Goal: Task Accomplishment & Management: Manage account settings

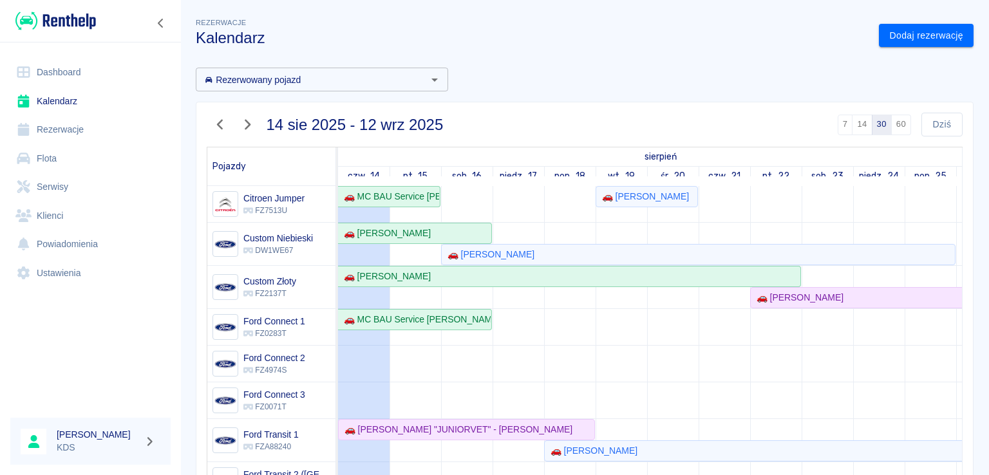
scroll to position [174, 0]
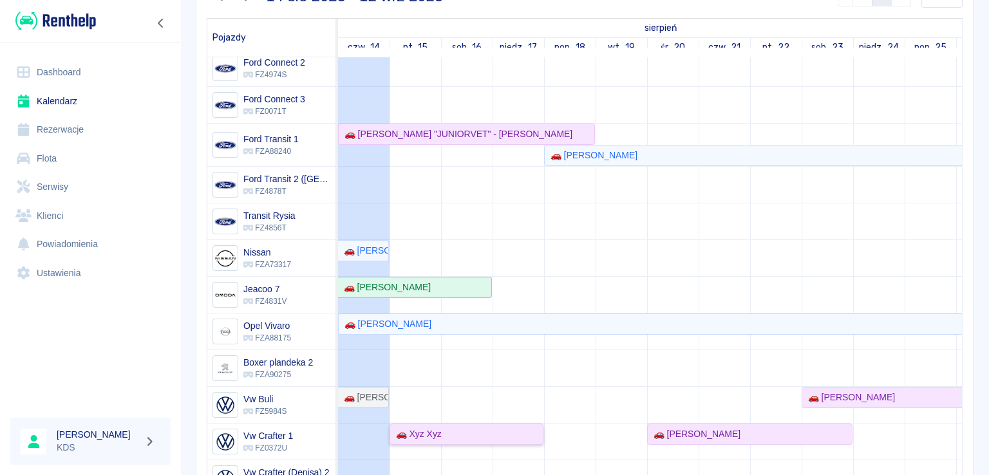
click at [479, 428] on div "🚗 Xyz Xyz" at bounding box center [466, 435] width 151 height 14
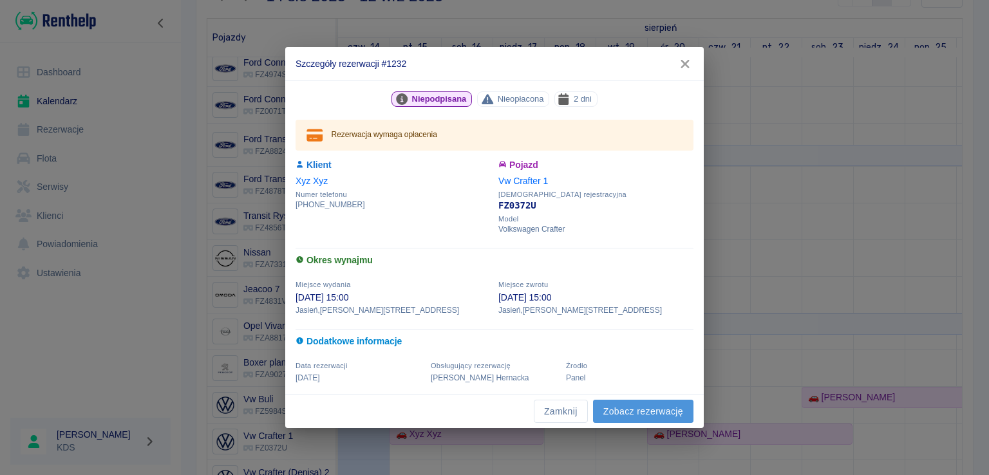
click at [607, 404] on link "Zobacz rezerwację" at bounding box center [643, 412] width 100 height 24
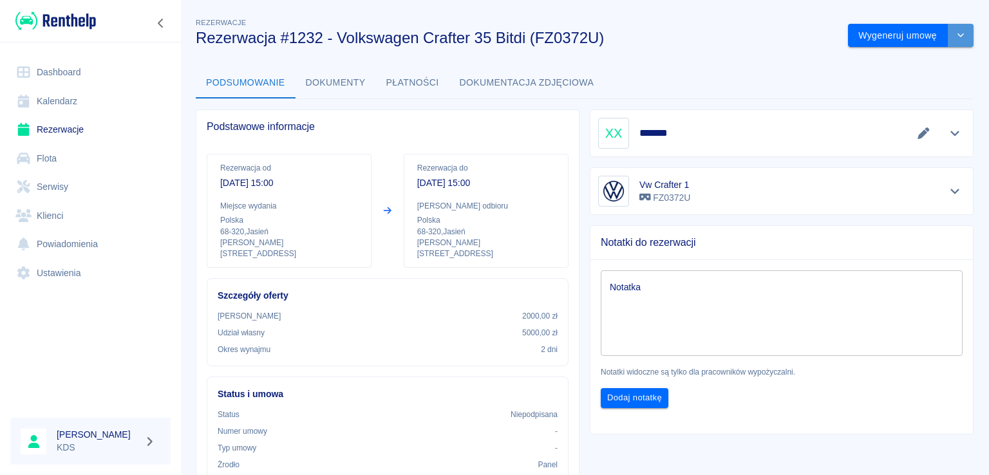
click at [952, 44] on button "drop-down" at bounding box center [961, 36] width 26 height 24
click at [873, 104] on li "Anuluj rezerwację" at bounding box center [901, 105] width 104 height 21
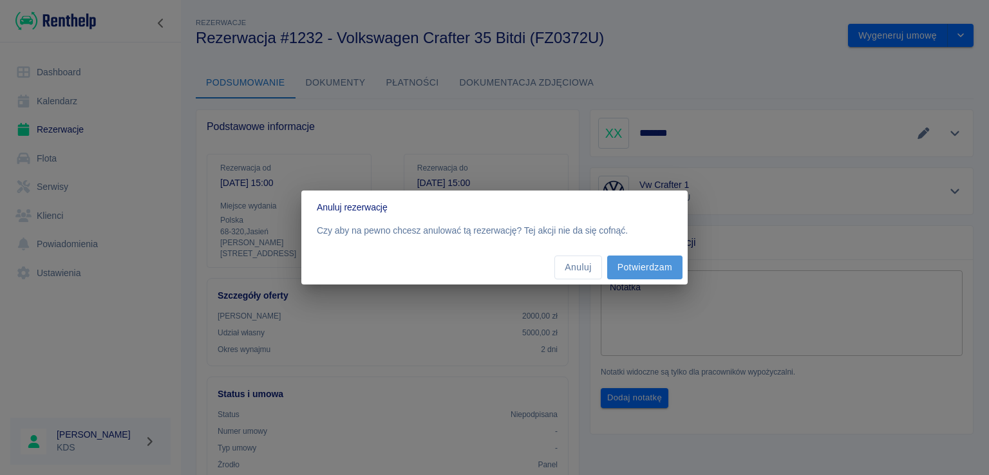
click at [651, 266] on button "Potwierdzam" at bounding box center [644, 268] width 75 height 24
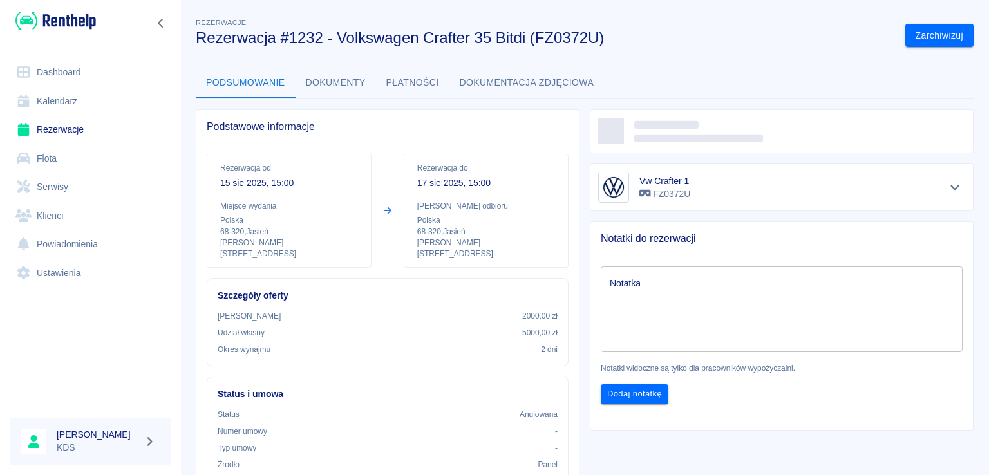
click at [906, 36] on button "Zarchiwizuj" at bounding box center [940, 36] width 68 height 24
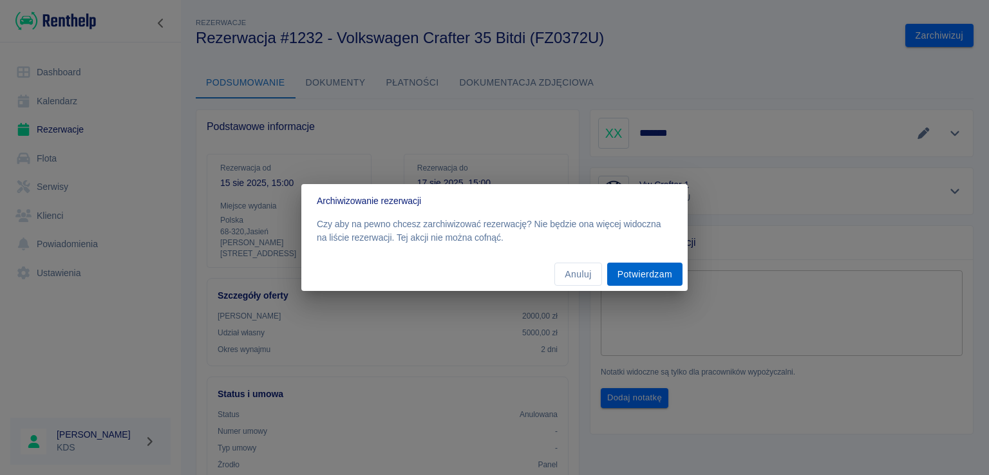
click at [656, 265] on button "Potwierdzam" at bounding box center [644, 275] width 75 height 24
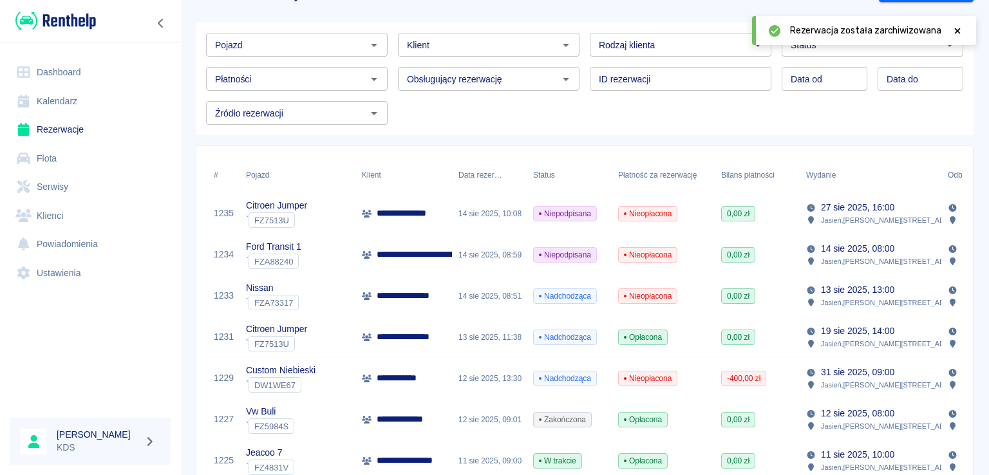
scroll to position [64, 0]
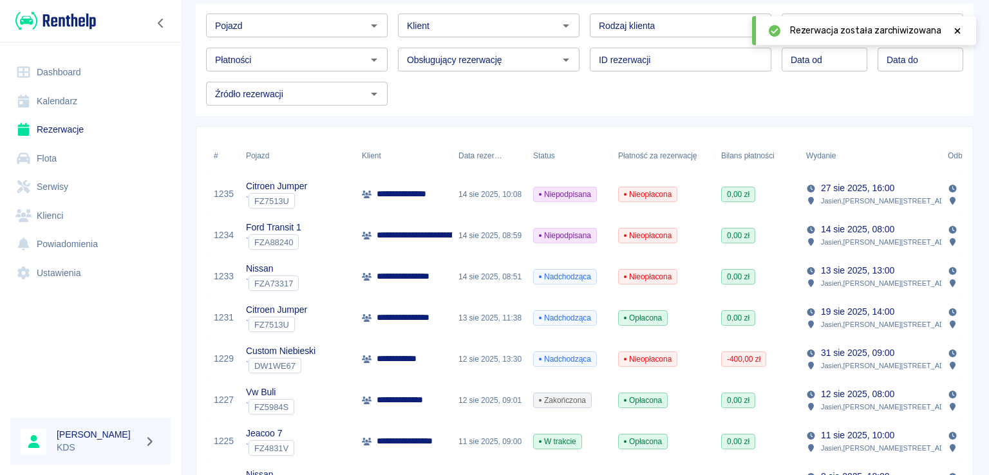
click at [605, 241] on div "Niepodpisana" at bounding box center [569, 235] width 85 height 41
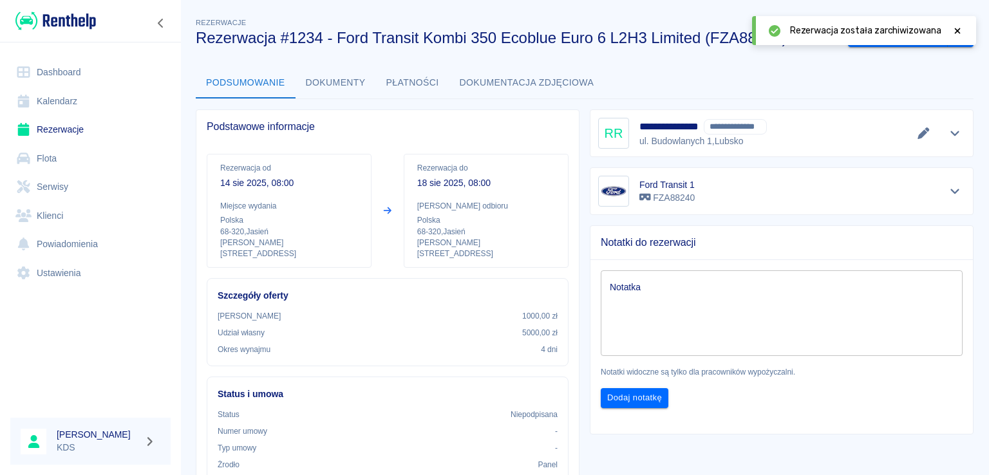
click at [961, 29] on icon at bounding box center [958, 30] width 12 height 9
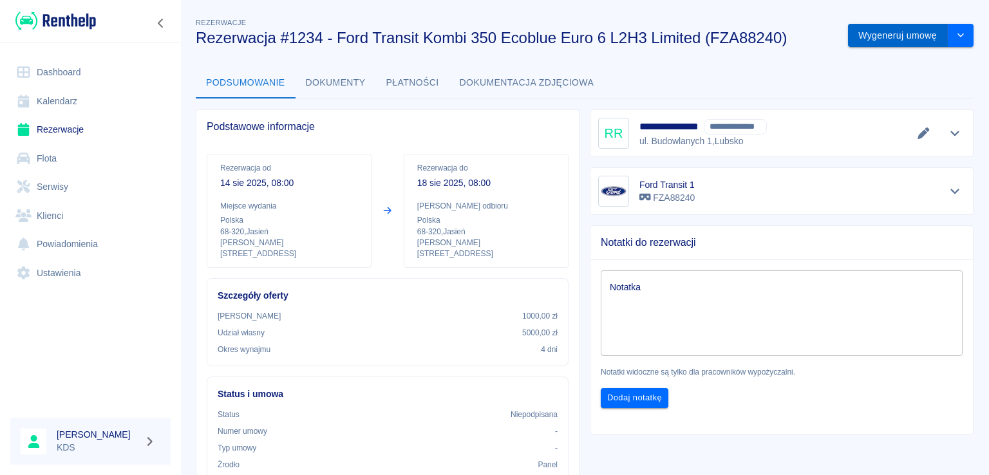
click at [871, 41] on button "Wygeneruj umowę" at bounding box center [898, 36] width 100 height 24
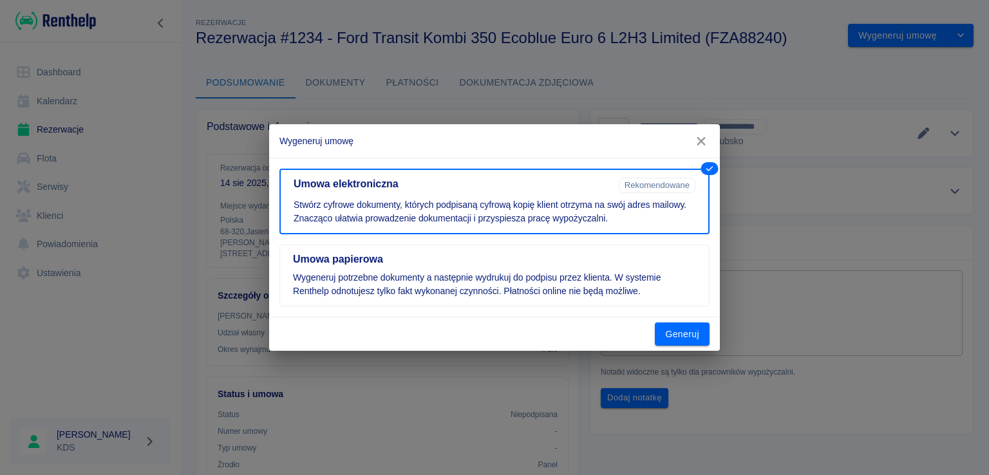
click at [702, 143] on icon "button" at bounding box center [701, 141] width 8 height 8
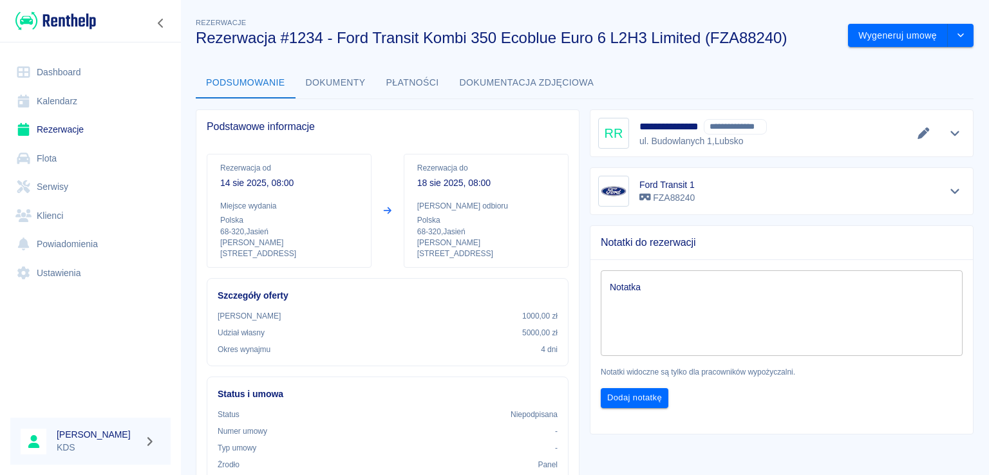
click at [68, 98] on link "Kalendarz" at bounding box center [90, 101] width 160 height 29
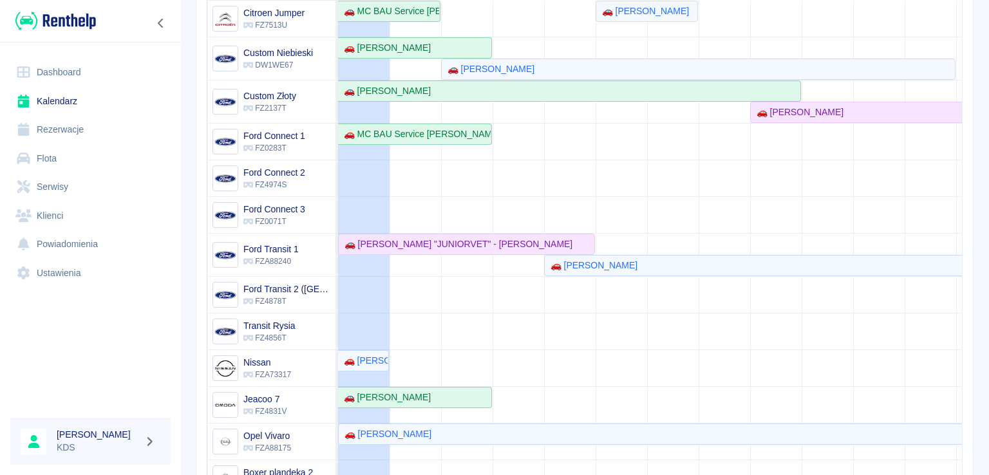
scroll to position [112, 0]
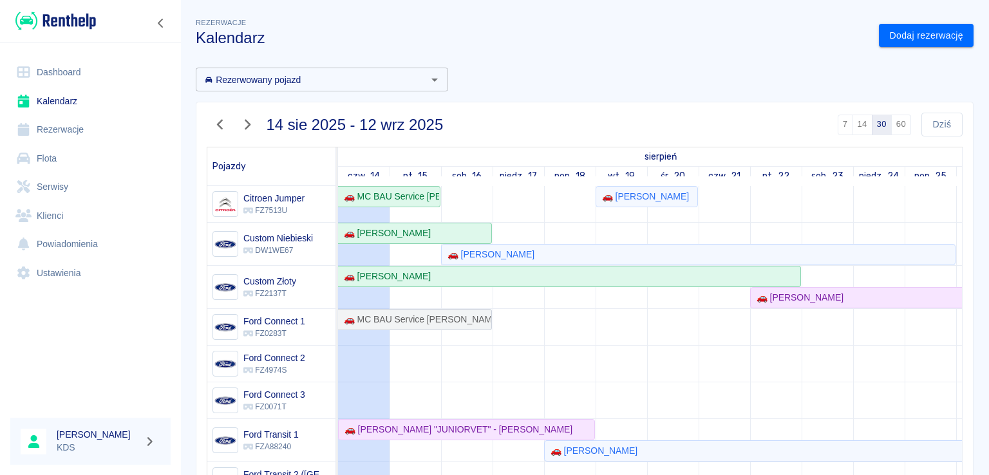
click at [71, 184] on link "Serwisy" at bounding box center [90, 187] width 160 height 29
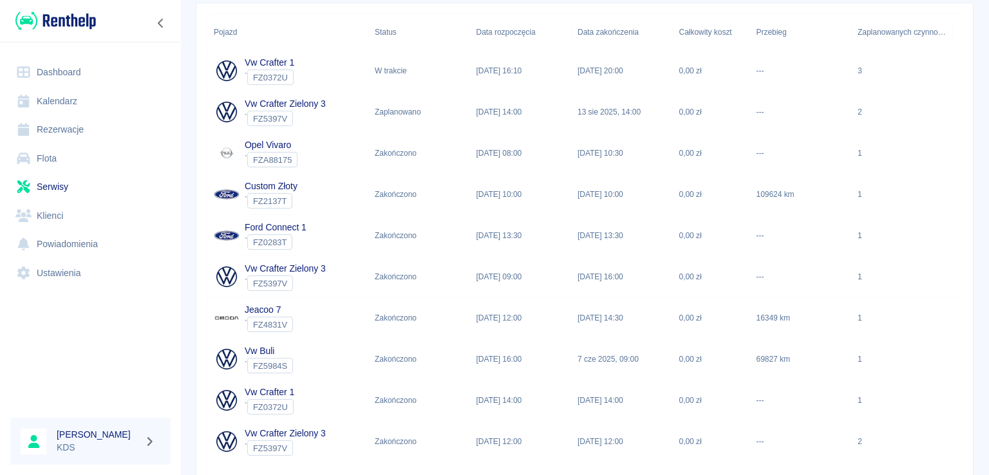
scroll to position [193, 0]
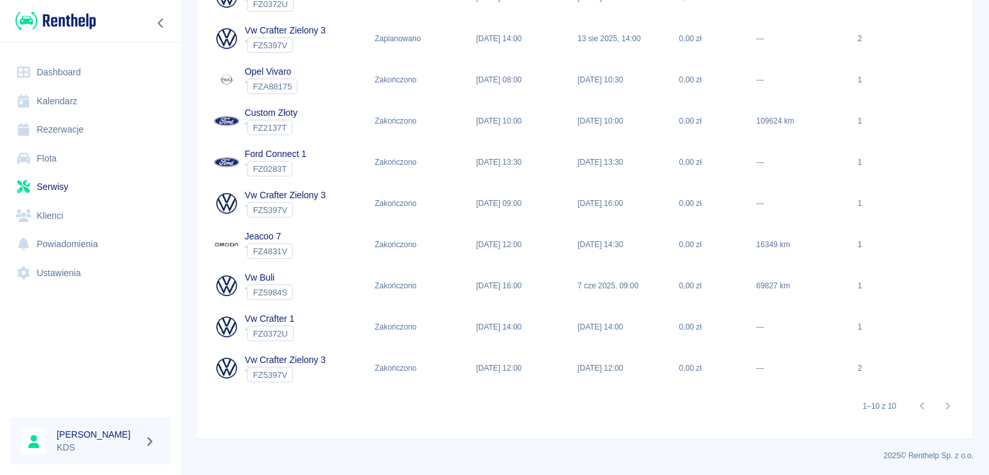
click at [443, 158] on div "Zakończono" at bounding box center [419, 162] width 102 height 41
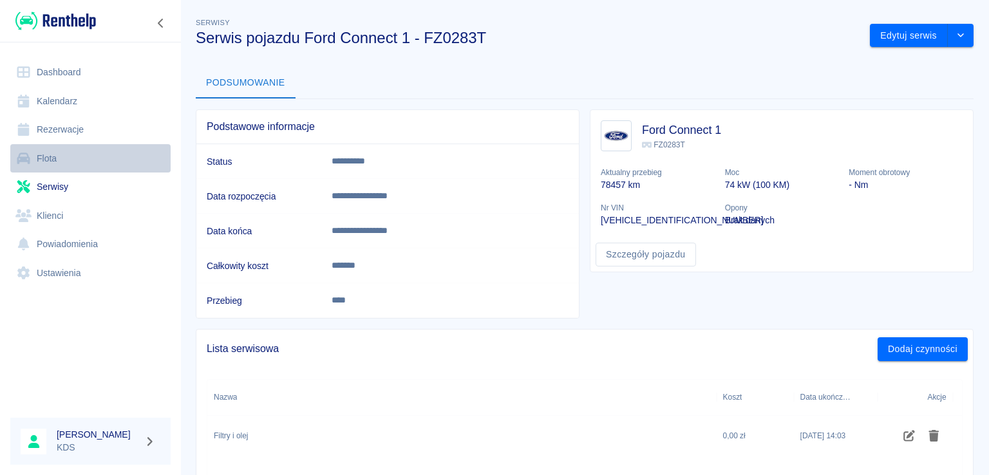
click at [59, 160] on link "Flota" at bounding box center [90, 158] width 160 height 29
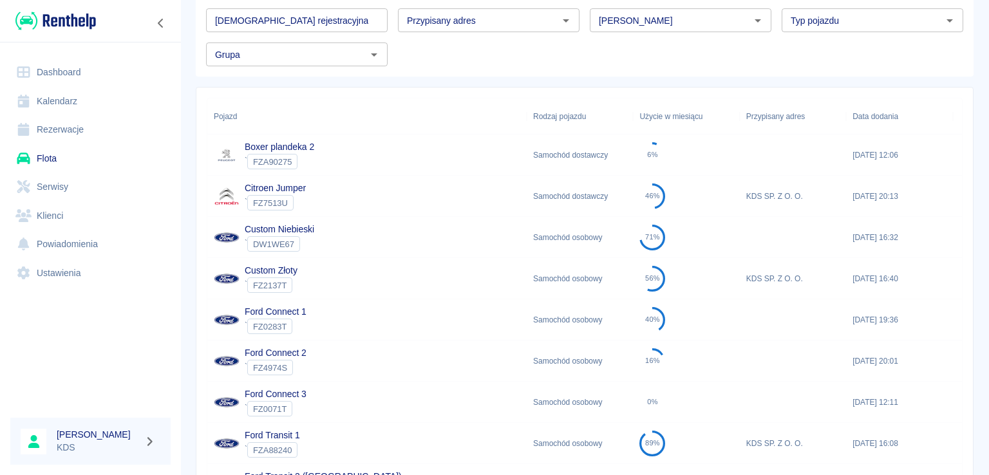
scroll to position [193, 0]
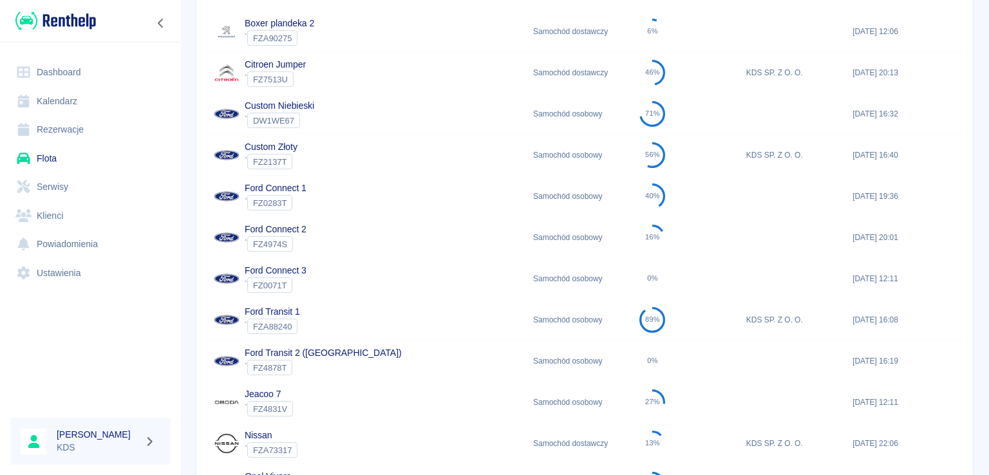
click at [362, 195] on div "Ford Connect 1 ` FZ0283T" at bounding box center [366, 196] width 319 height 41
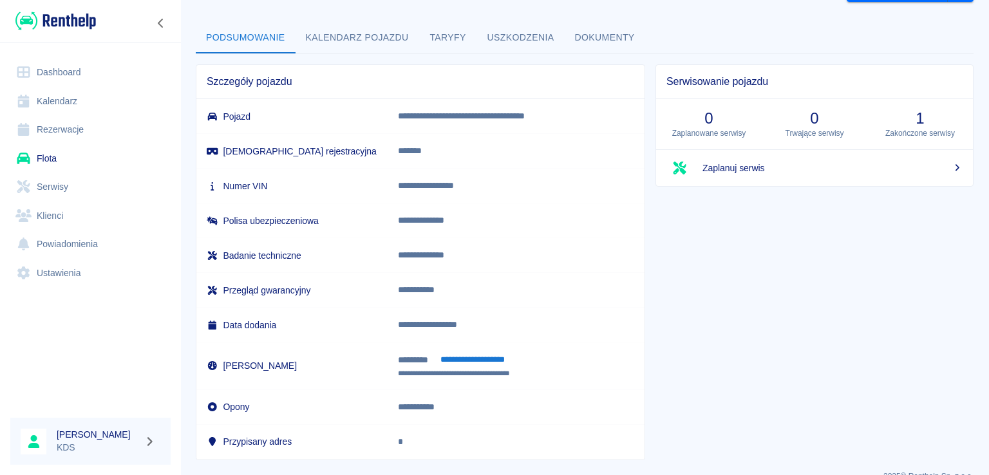
scroll to position [66, 0]
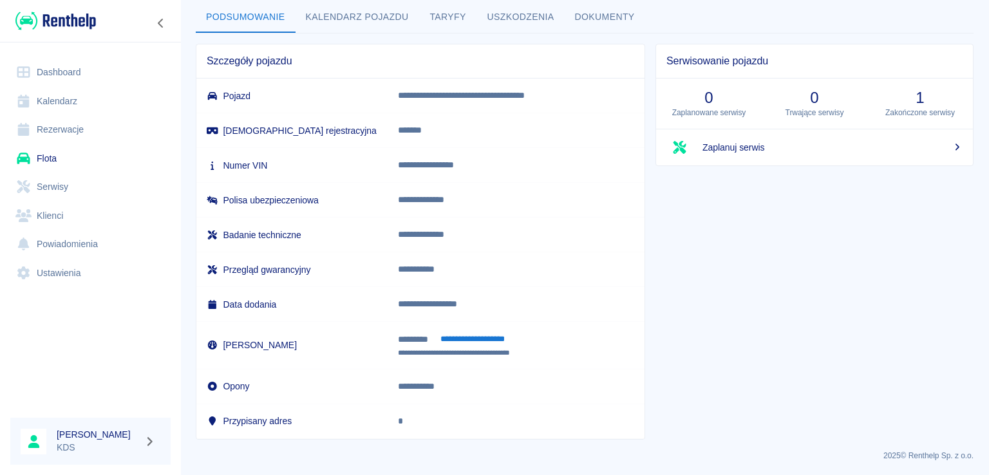
click at [55, 93] on link "Kalendarz" at bounding box center [90, 101] width 160 height 29
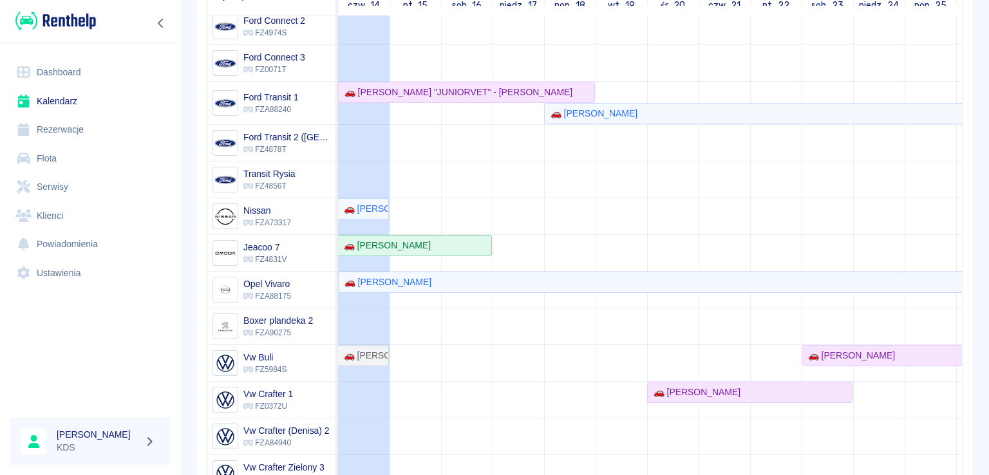
scroll to position [241, 0]
